Goal: Task Accomplishment & Management: Use online tool/utility

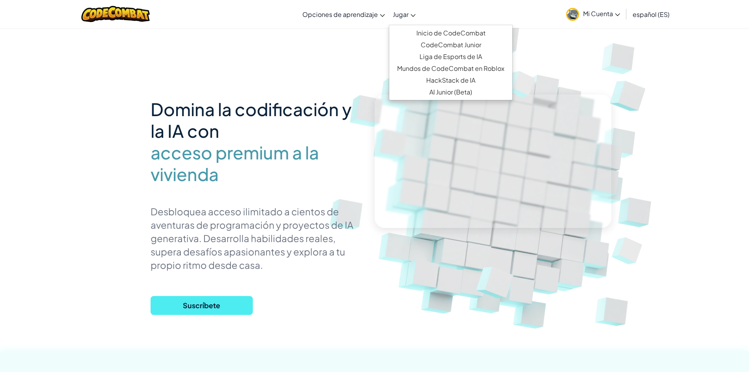
click at [402, 14] on font "Jugar" at bounding box center [401, 14] width 16 height 8
click at [421, 43] on font "CodeCombat Junior" at bounding box center [451, 45] width 61 height 8
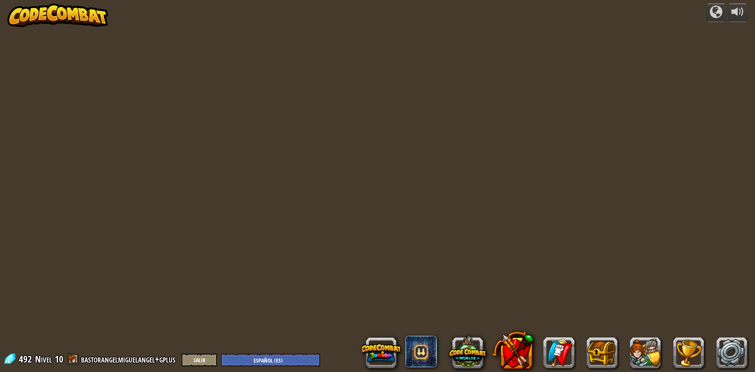
select select "es-ES"
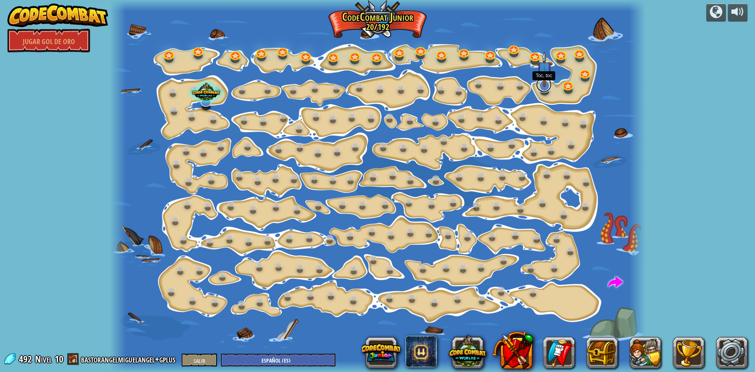
click at [543, 87] on link at bounding box center [544, 85] width 16 height 16
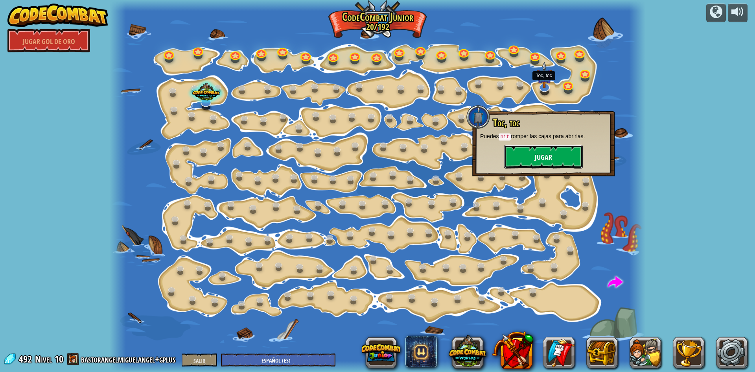
click at [535, 156] on font "Jugar" at bounding box center [543, 158] width 17 height 10
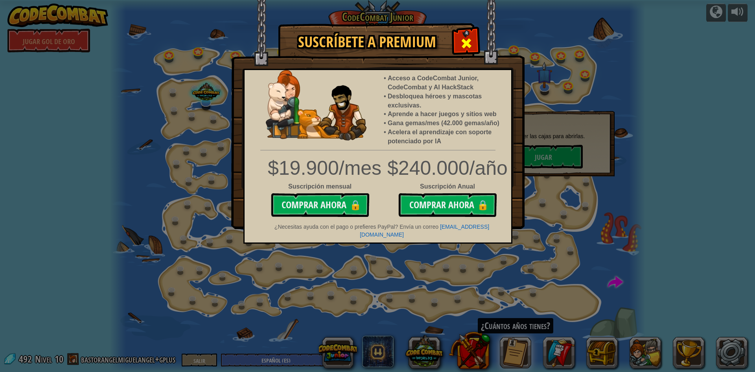
click at [464, 40] on span at bounding box center [466, 43] width 13 height 13
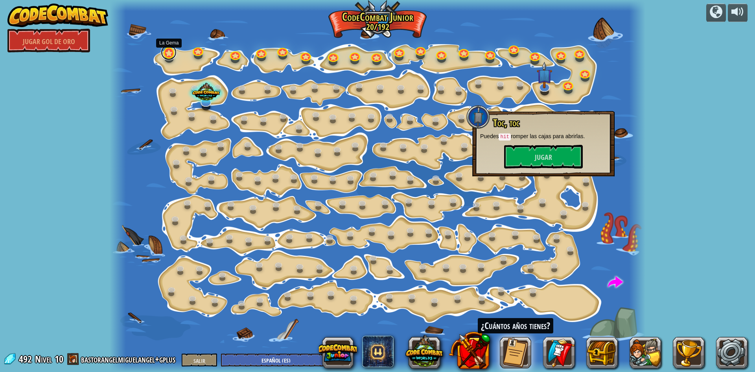
click at [170, 55] on link at bounding box center [169, 52] width 16 height 16
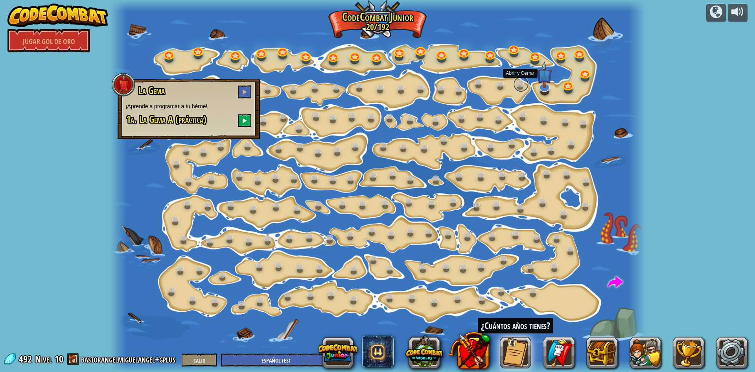
click at [523, 85] on link at bounding box center [521, 84] width 16 height 16
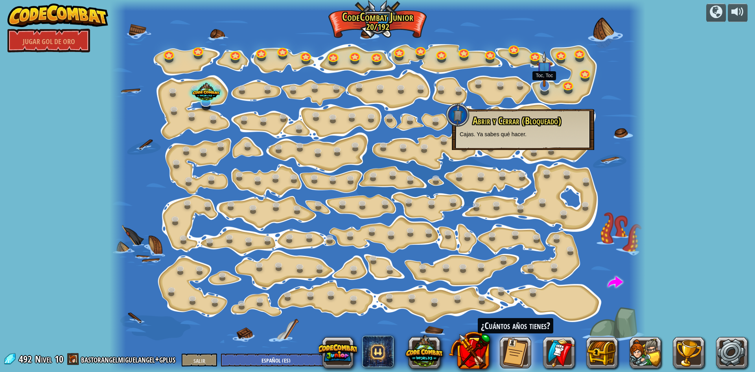
click at [542, 86] on img at bounding box center [544, 69] width 15 height 36
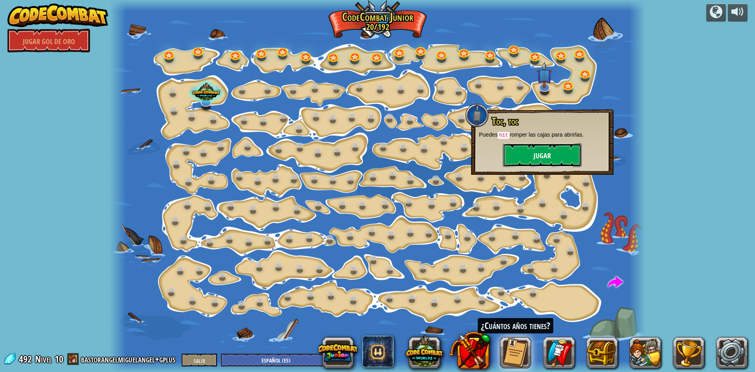
click at [556, 146] on button "Jugar" at bounding box center [542, 155] width 79 height 24
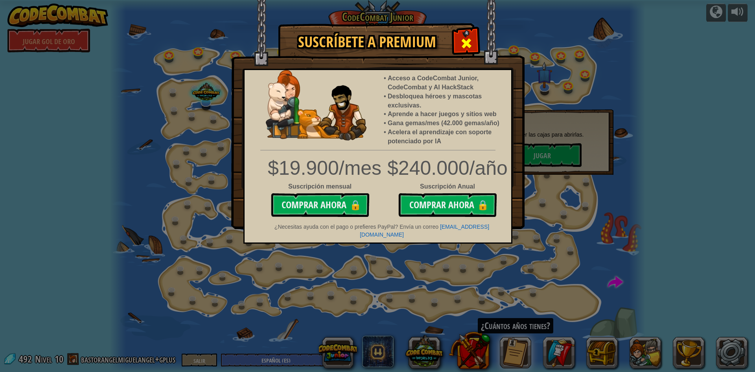
click at [468, 39] on span at bounding box center [466, 43] width 13 height 13
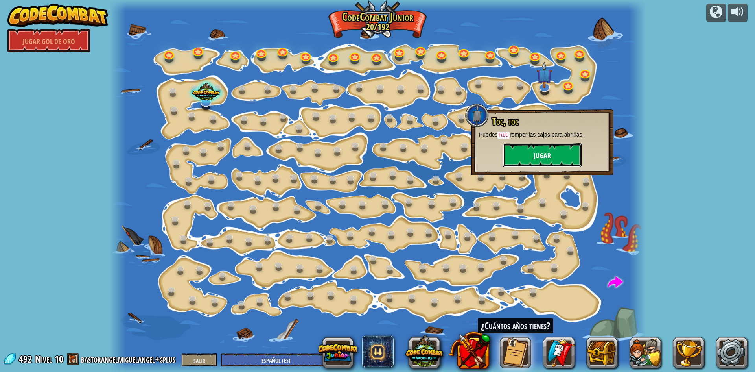
click at [551, 148] on button "Jugar" at bounding box center [542, 155] width 79 height 24
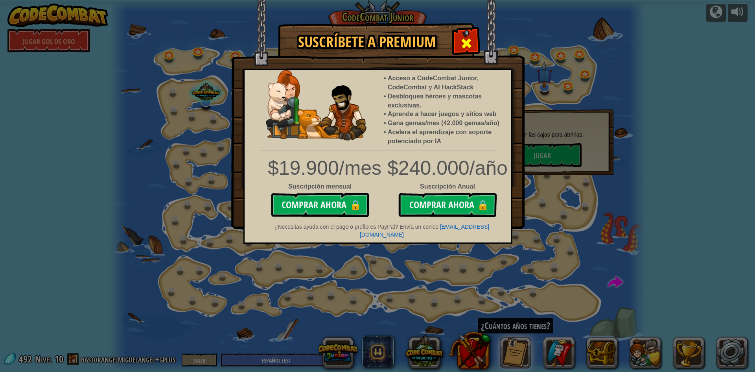
click at [473, 45] on div at bounding box center [466, 42] width 25 height 25
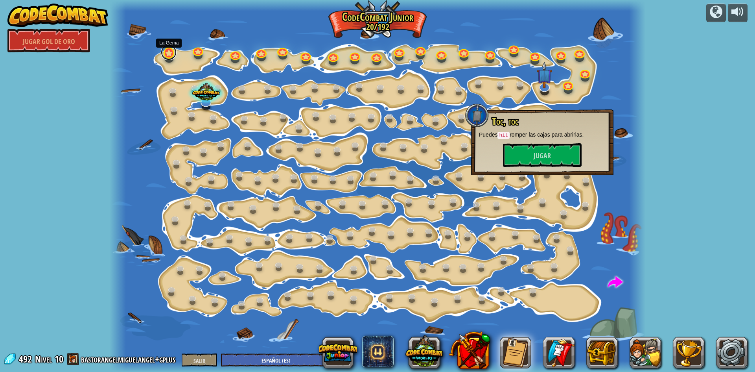
click at [167, 56] on link at bounding box center [169, 52] width 16 height 16
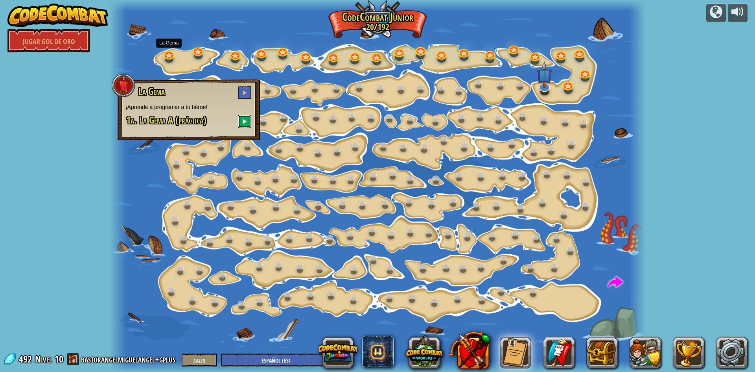
click at [247, 121] on span at bounding box center [245, 121] width 6 height 6
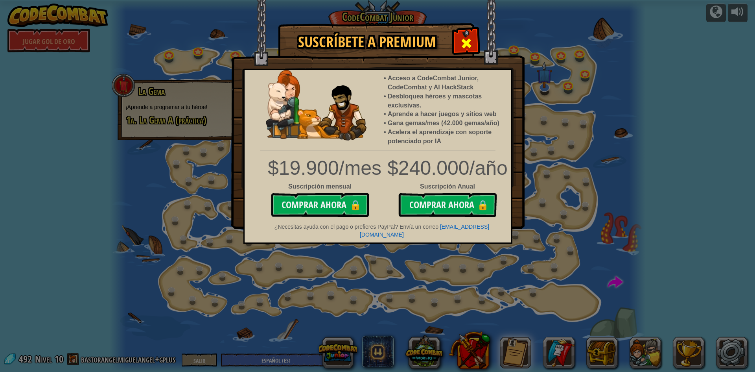
click at [466, 47] on span at bounding box center [466, 43] width 13 height 13
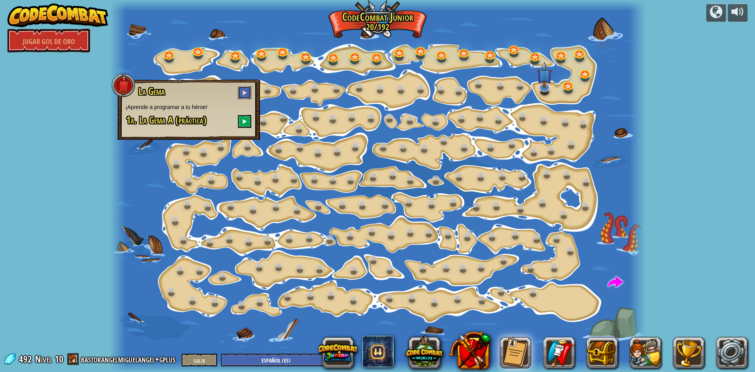
click at [243, 93] on span at bounding box center [245, 93] width 6 height 6
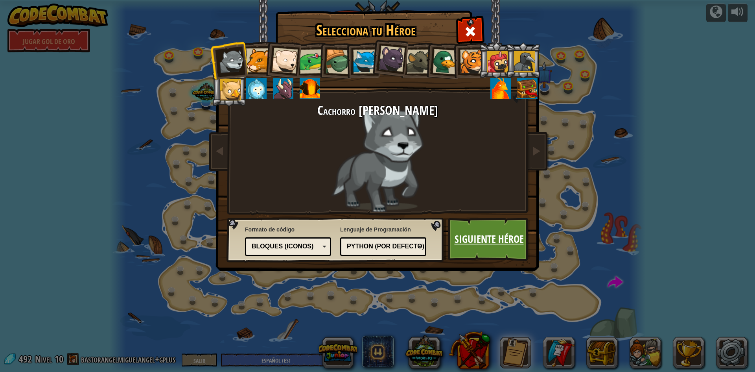
click at [509, 246] on link "Siguiente héroe" at bounding box center [489, 238] width 82 height 43
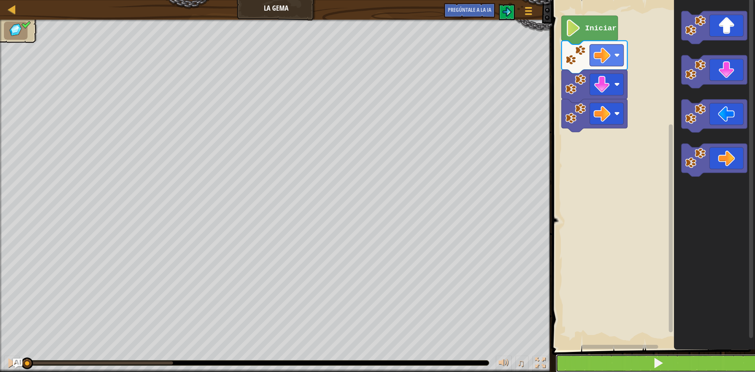
click at [716, 363] on button at bounding box center [658, 363] width 205 height 18
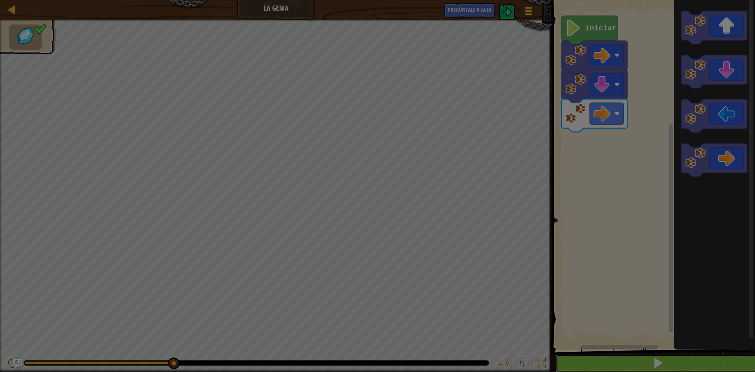
scroll to position [0, 0]
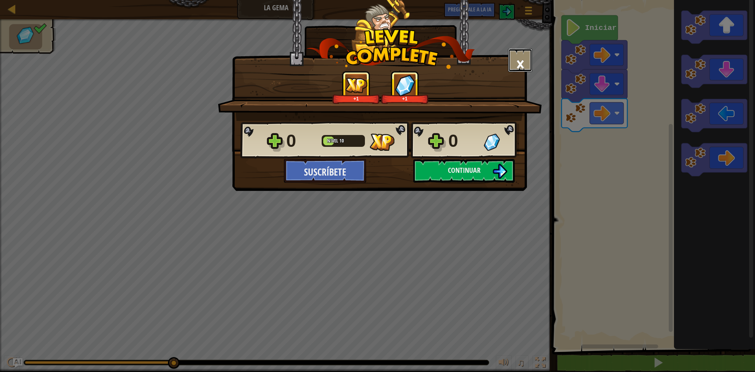
click at [521, 61] on font "×" at bounding box center [520, 63] width 9 height 27
